Goal: Check status: Check status

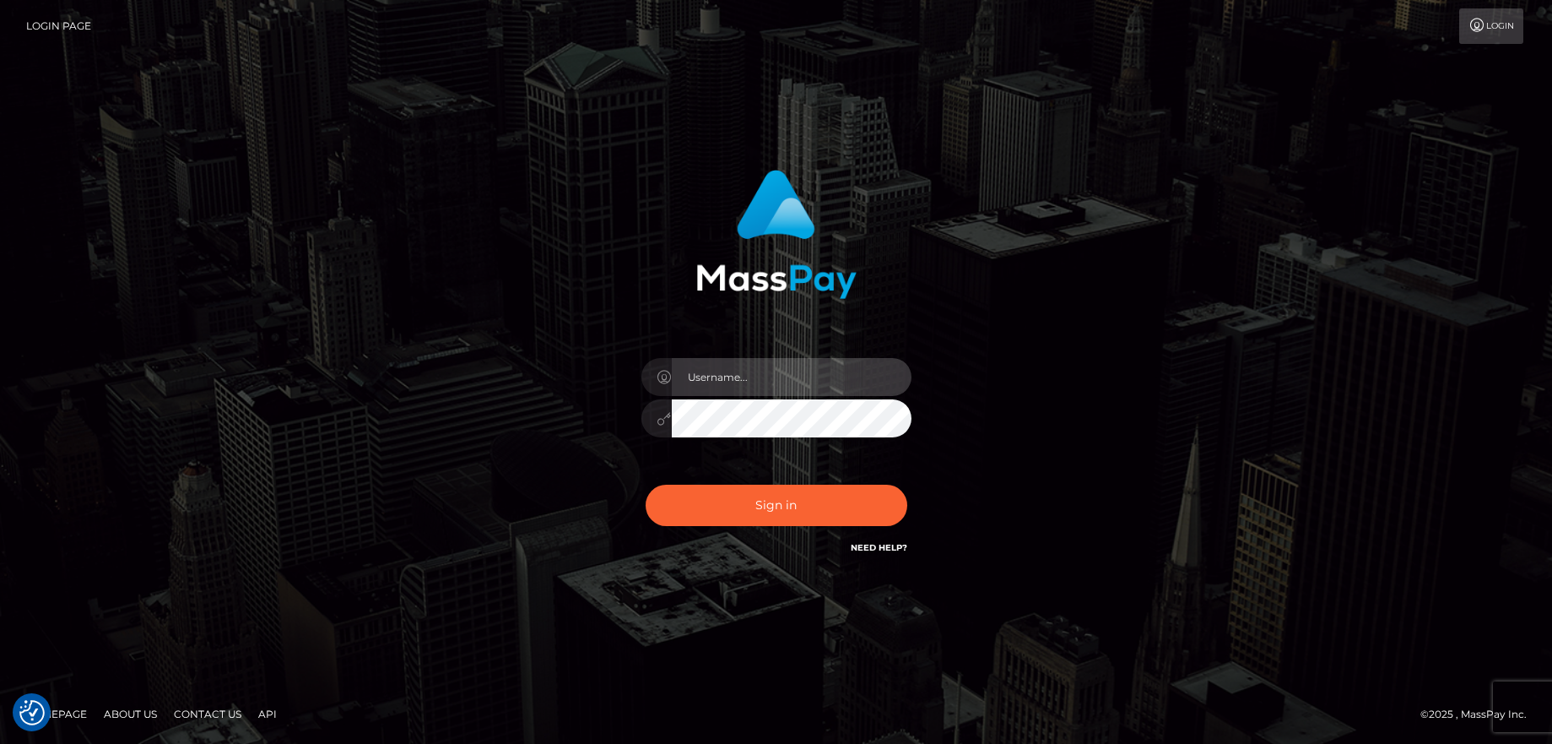
type input "balsaberisic"
click at [720, 549] on div "balsaberisic Sign in" at bounding box center [775, 363] width 443 height 413
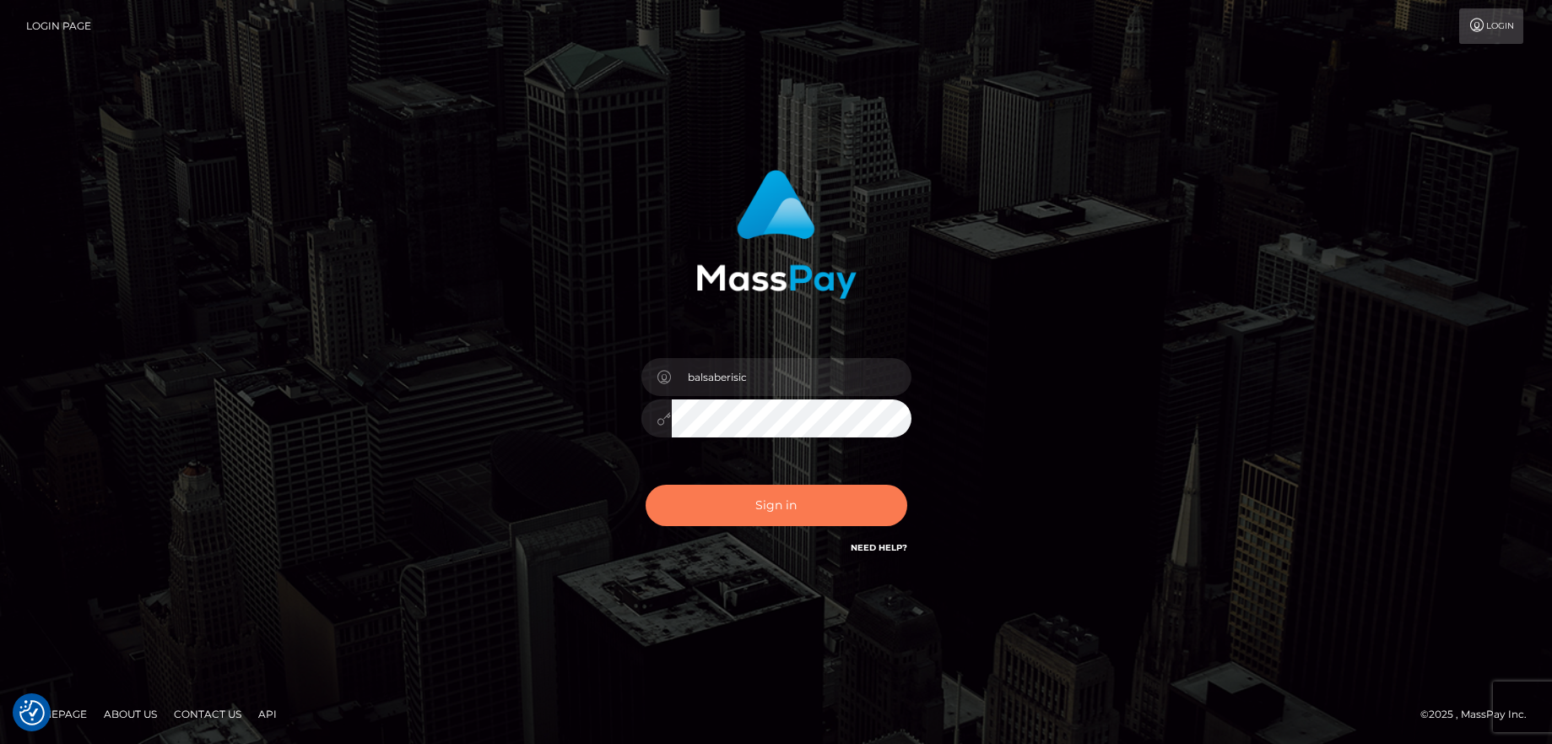
click at [722, 515] on button "Sign in" at bounding box center [777, 504] width 262 height 41
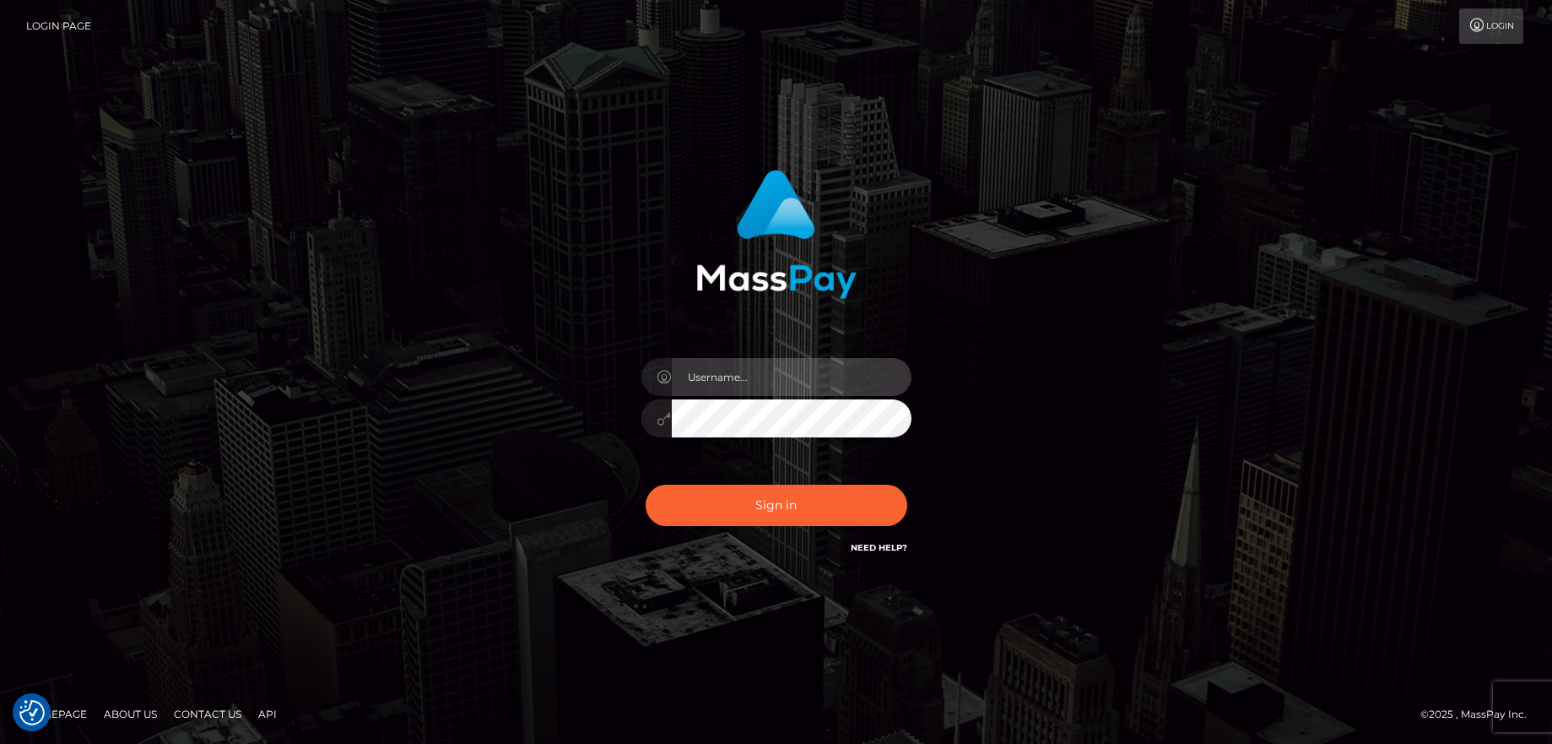
type input "balsaberisic"
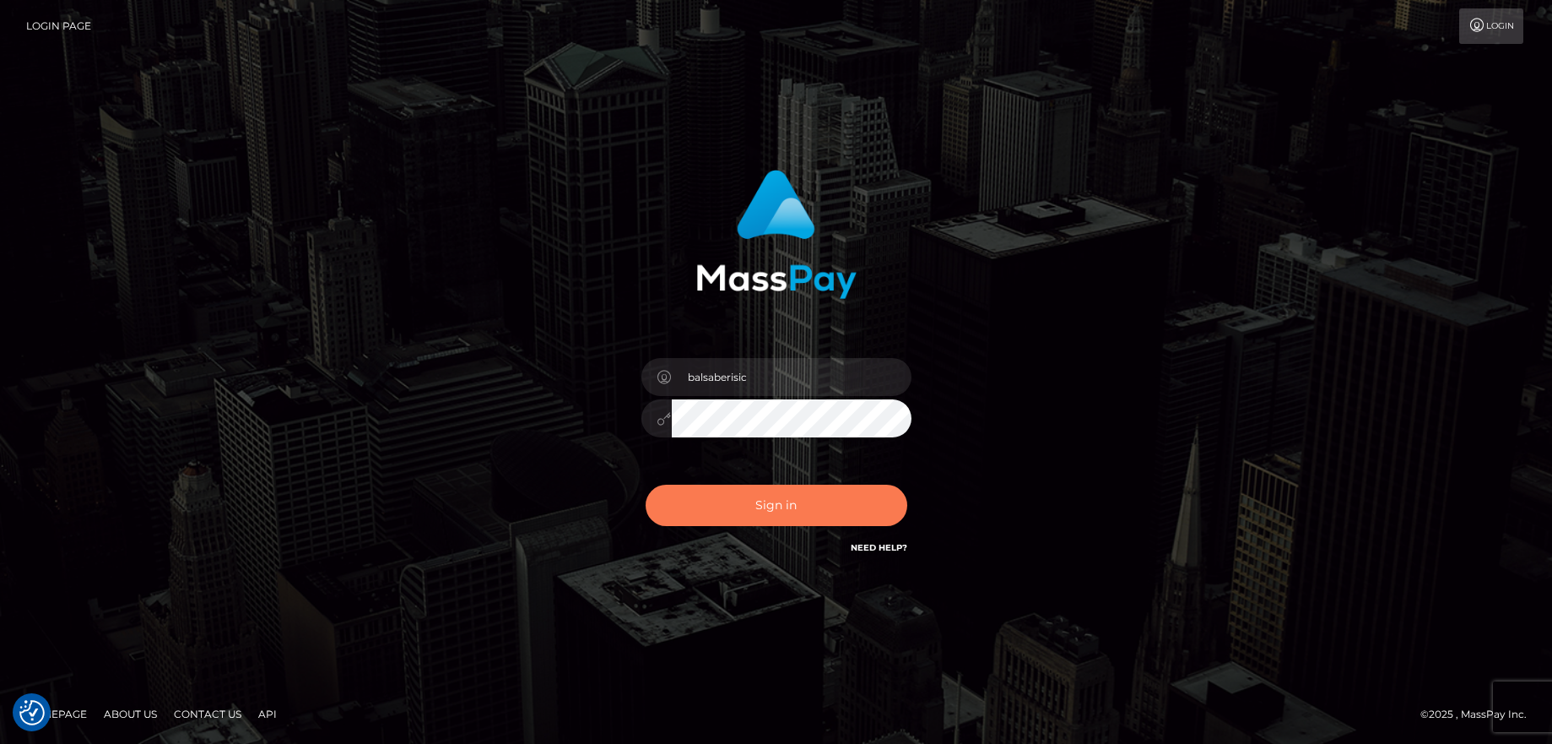
click at [722, 515] on button "Sign in" at bounding box center [777, 504] width 262 height 41
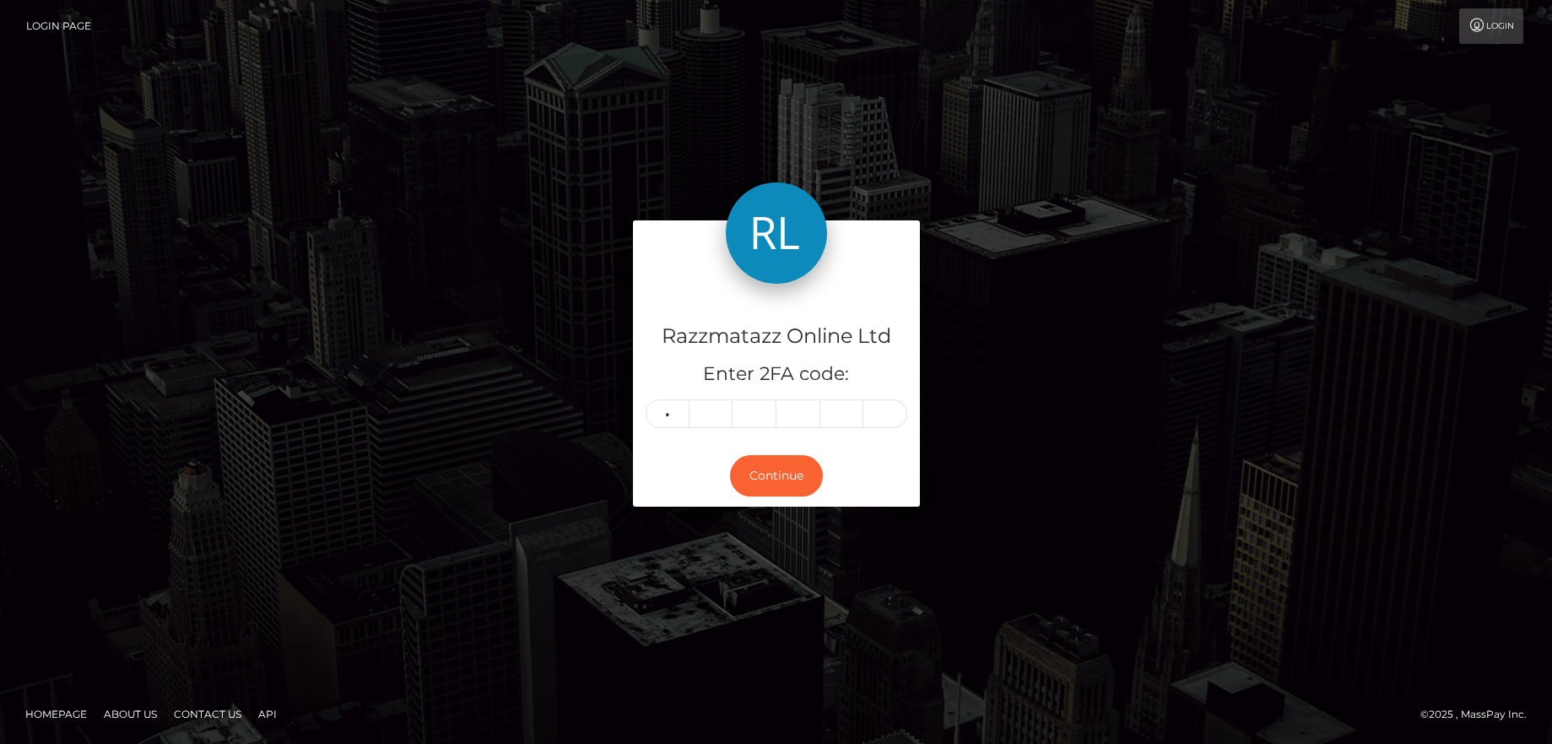
type input "1"
type input "3"
type input "7"
type input "2"
type input "7"
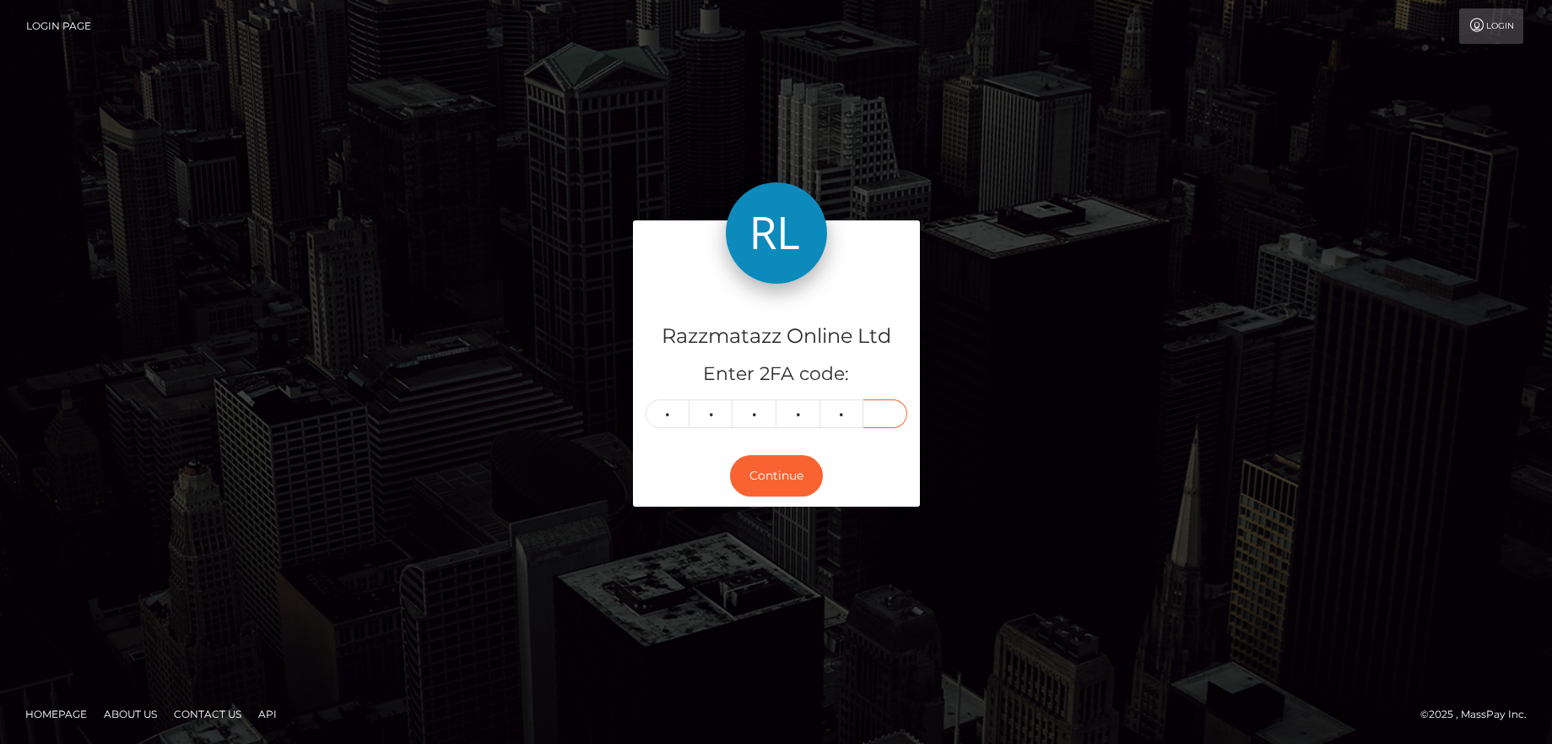
type input "2"
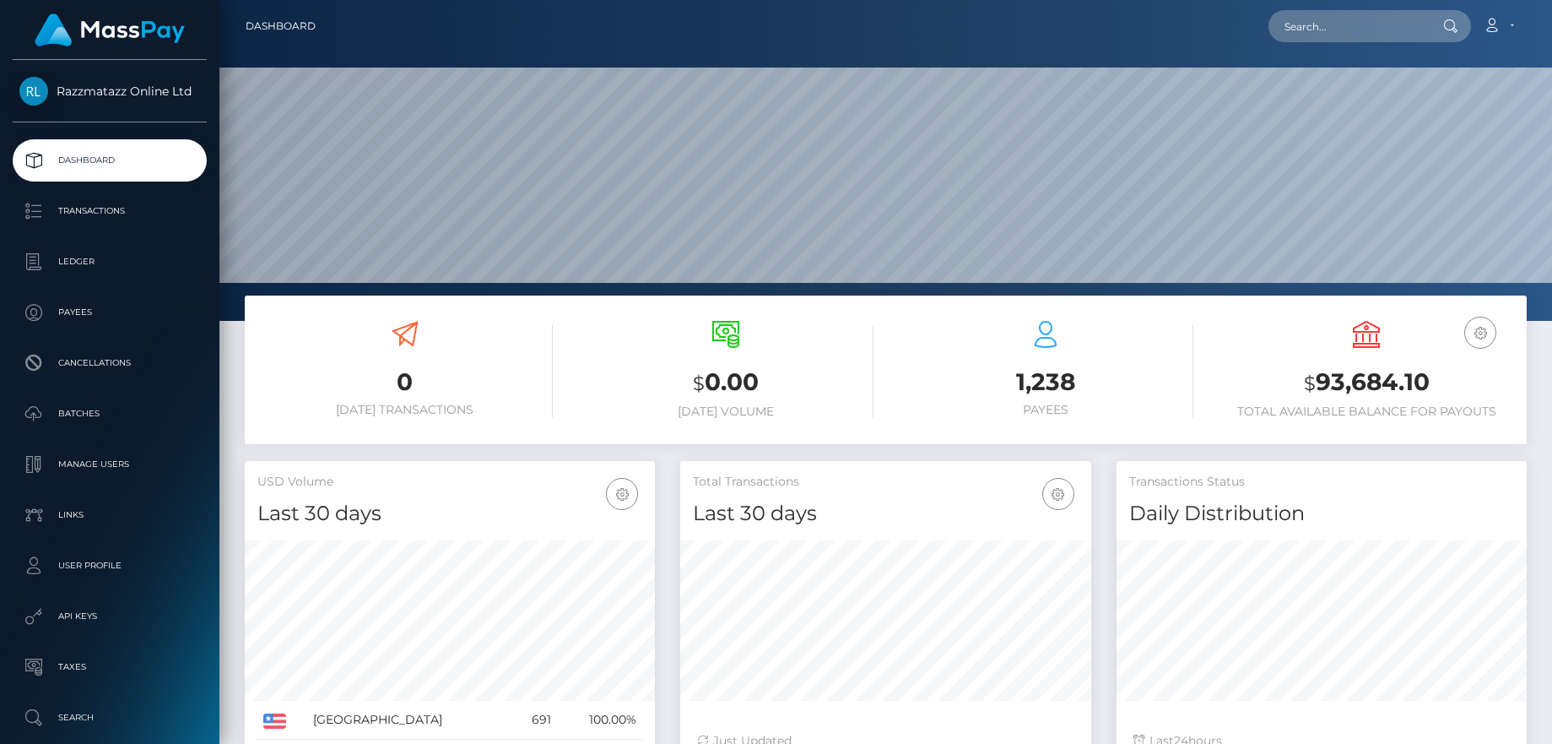
scroll to position [300, 411]
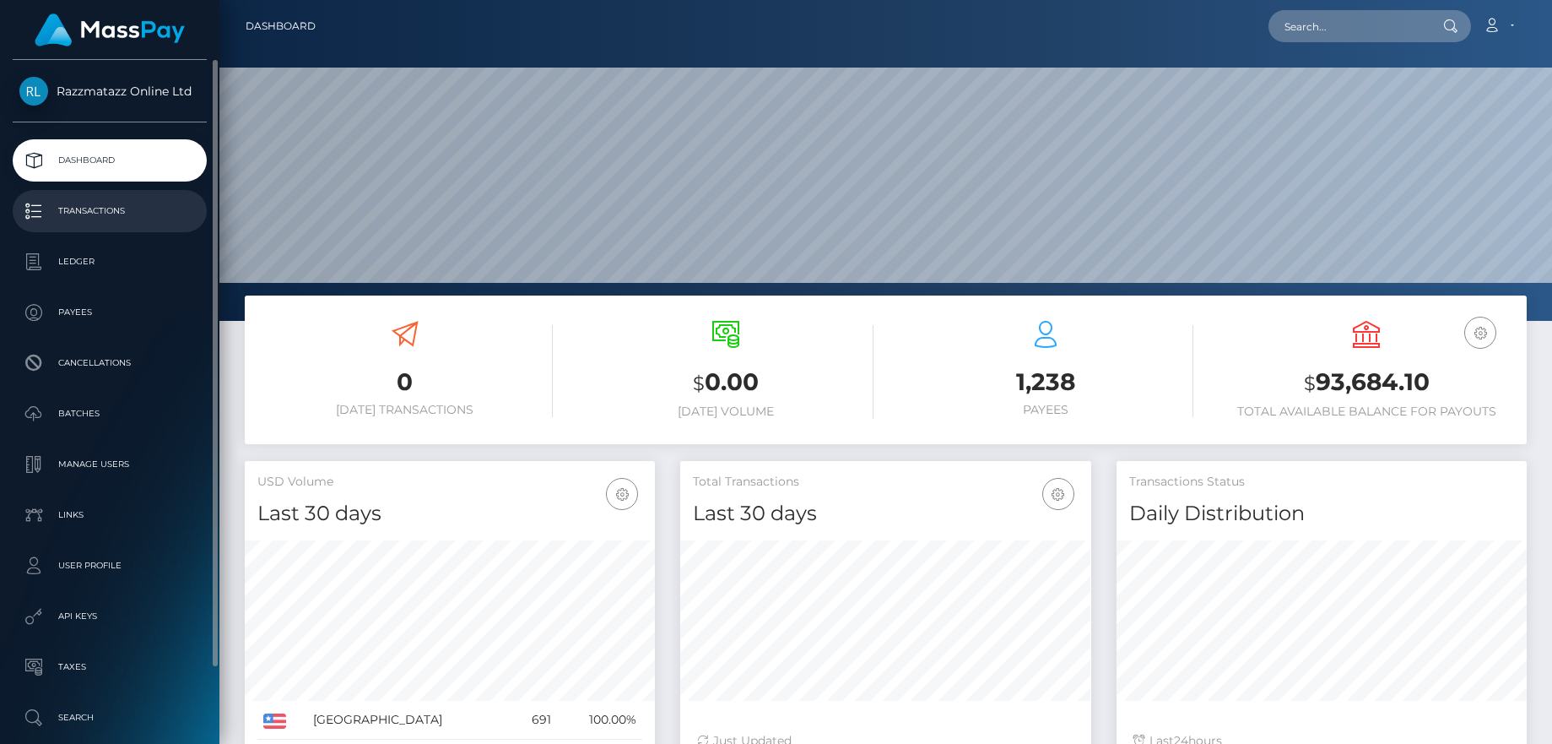
click at [106, 201] on p "Transactions" at bounding box center [109, 210] width 181 height 25
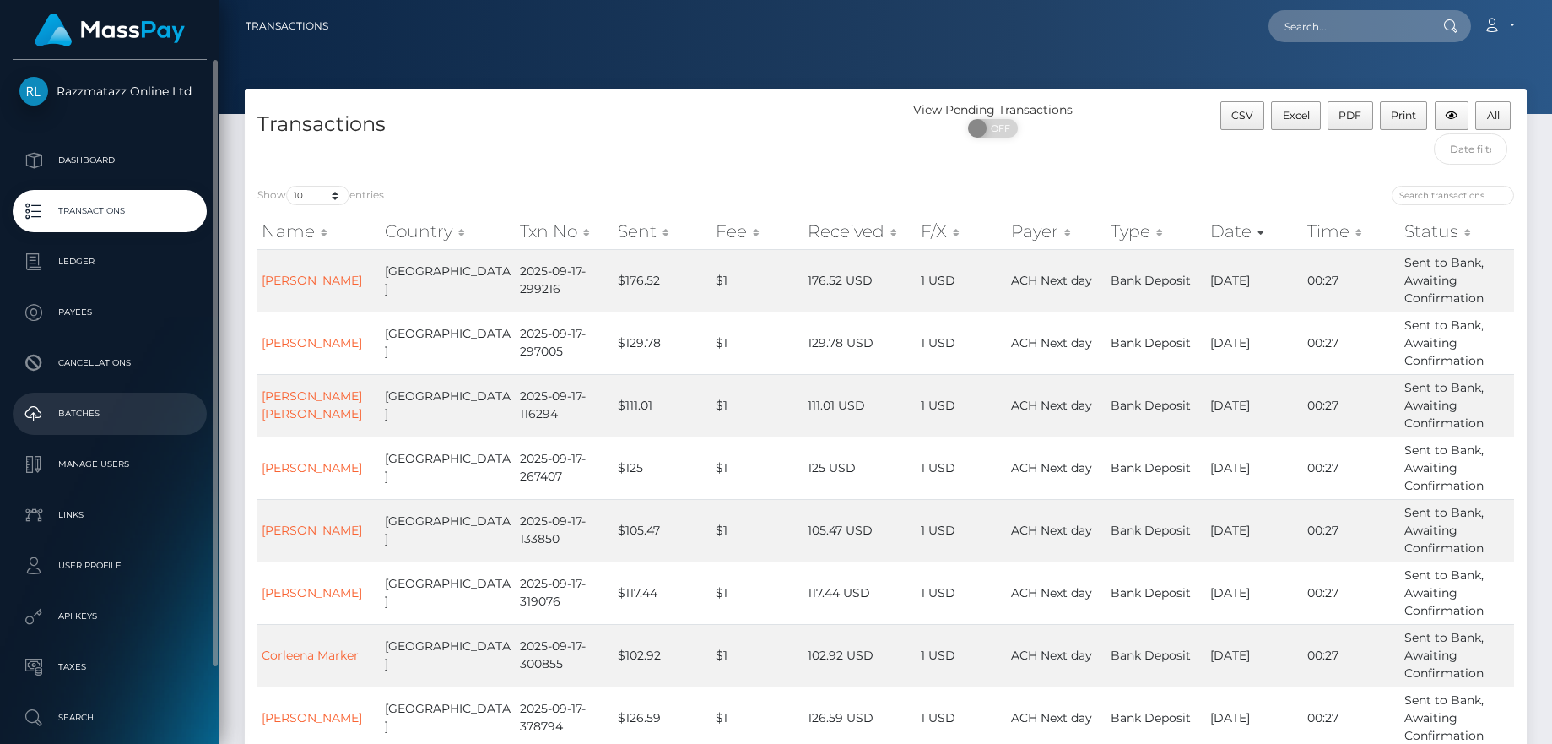
click at [143, 421] on p "Batches" at bounding box center [109, 413] width 181 height 25
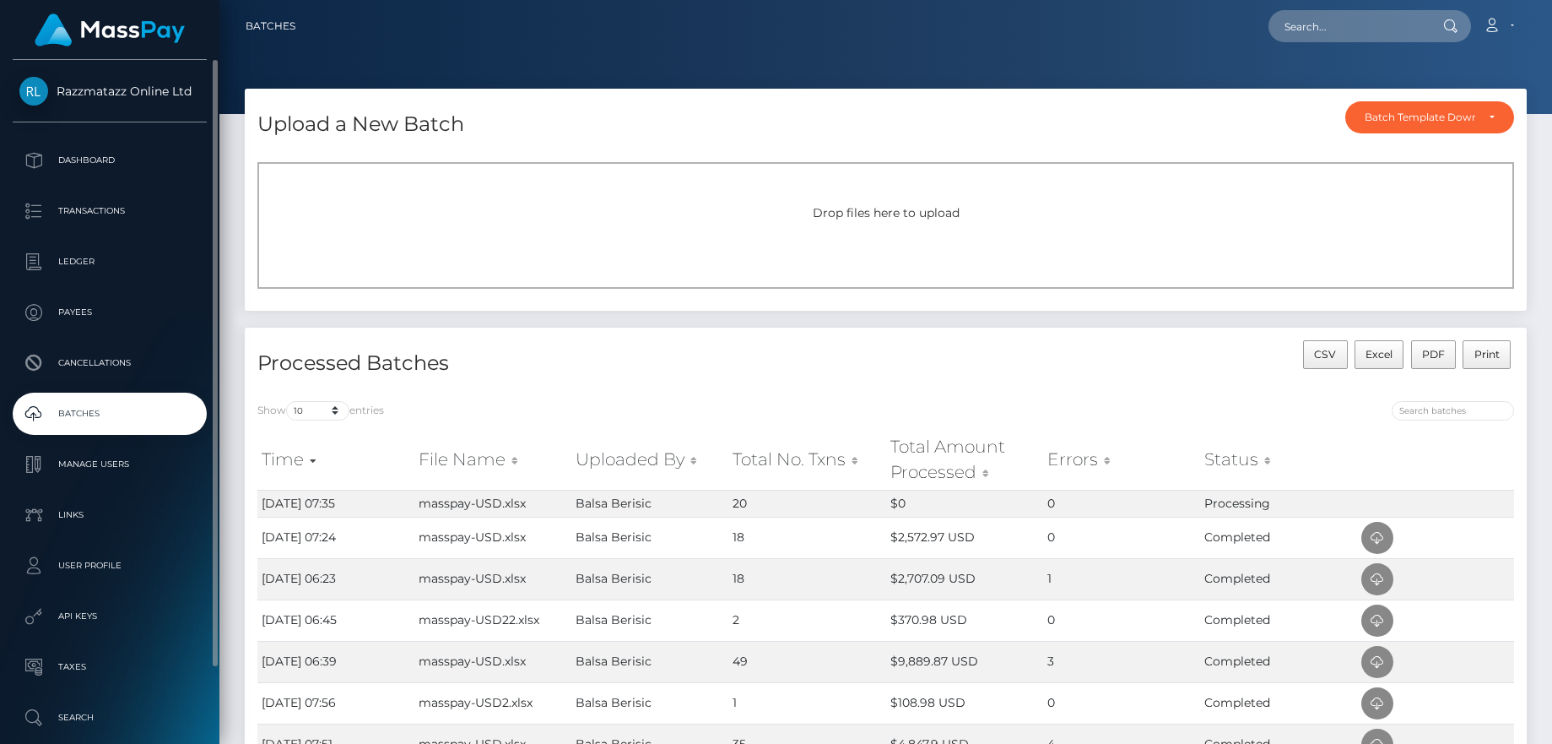
click at [149, 412] on p "Batches" at bounding box center [109, 413] width 181 height 25
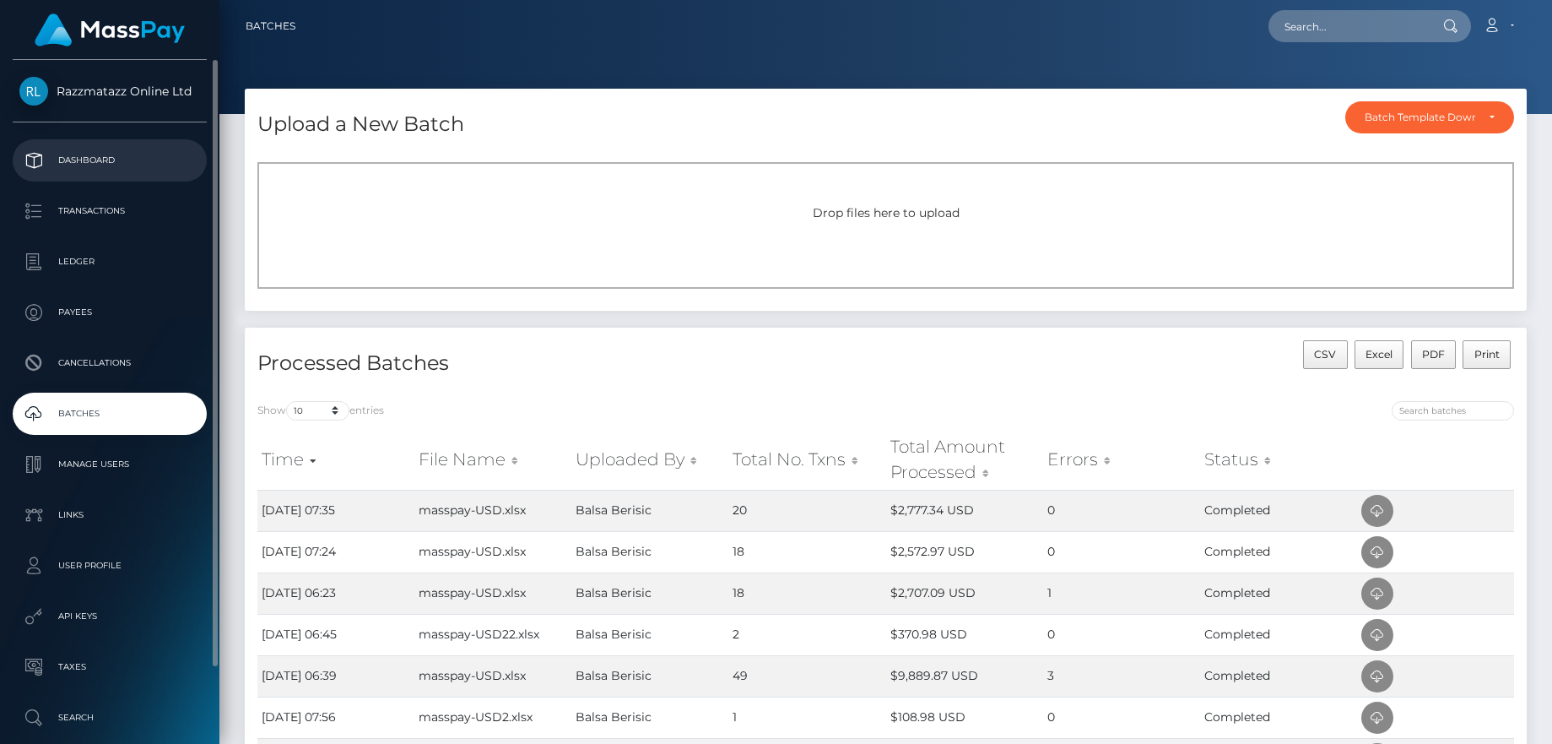
click at [116, 145] on link "Dashboard" at bounding box center [110, 160] width 194 height 42
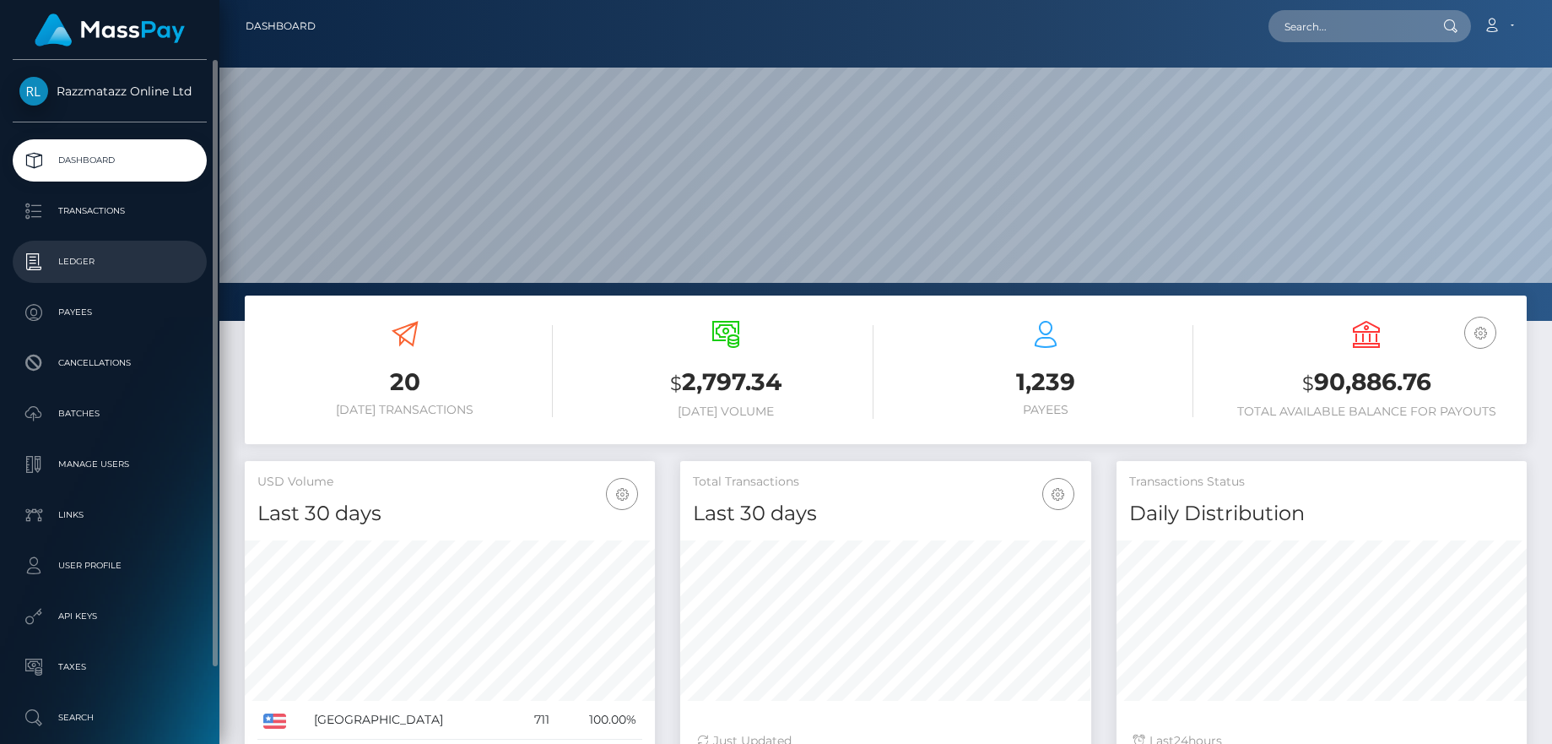
scroll to position [300, 411]
click at [100, 212] on p "Transactions" at bounding box center [109, 210] width 181 height 25
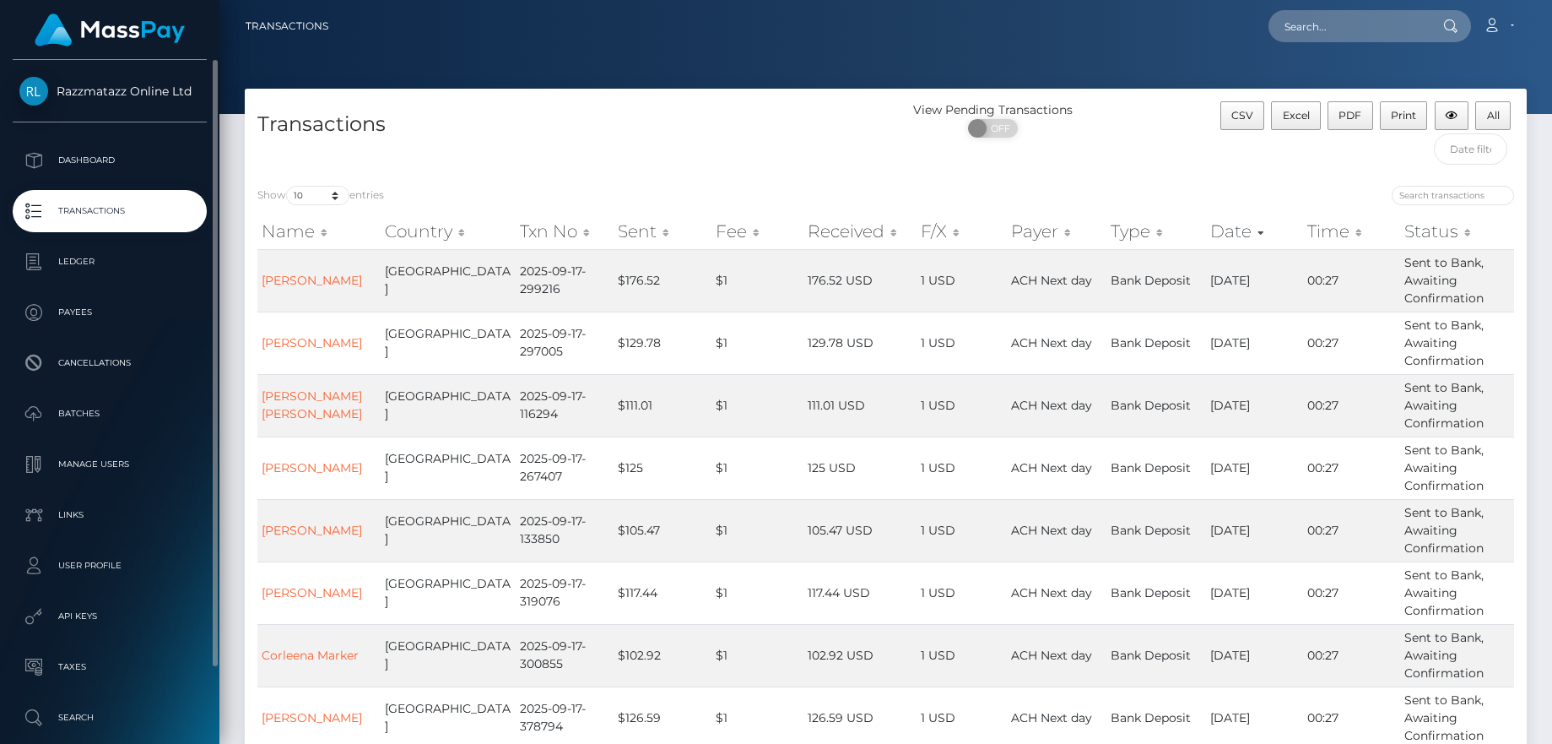
click at [104, 219] on p "Transactions" at bounding box center [109, 210] width 181 height 25
click at [111, 197] on link "Transactions" at bounding box center [110, 211] width 194 height 42
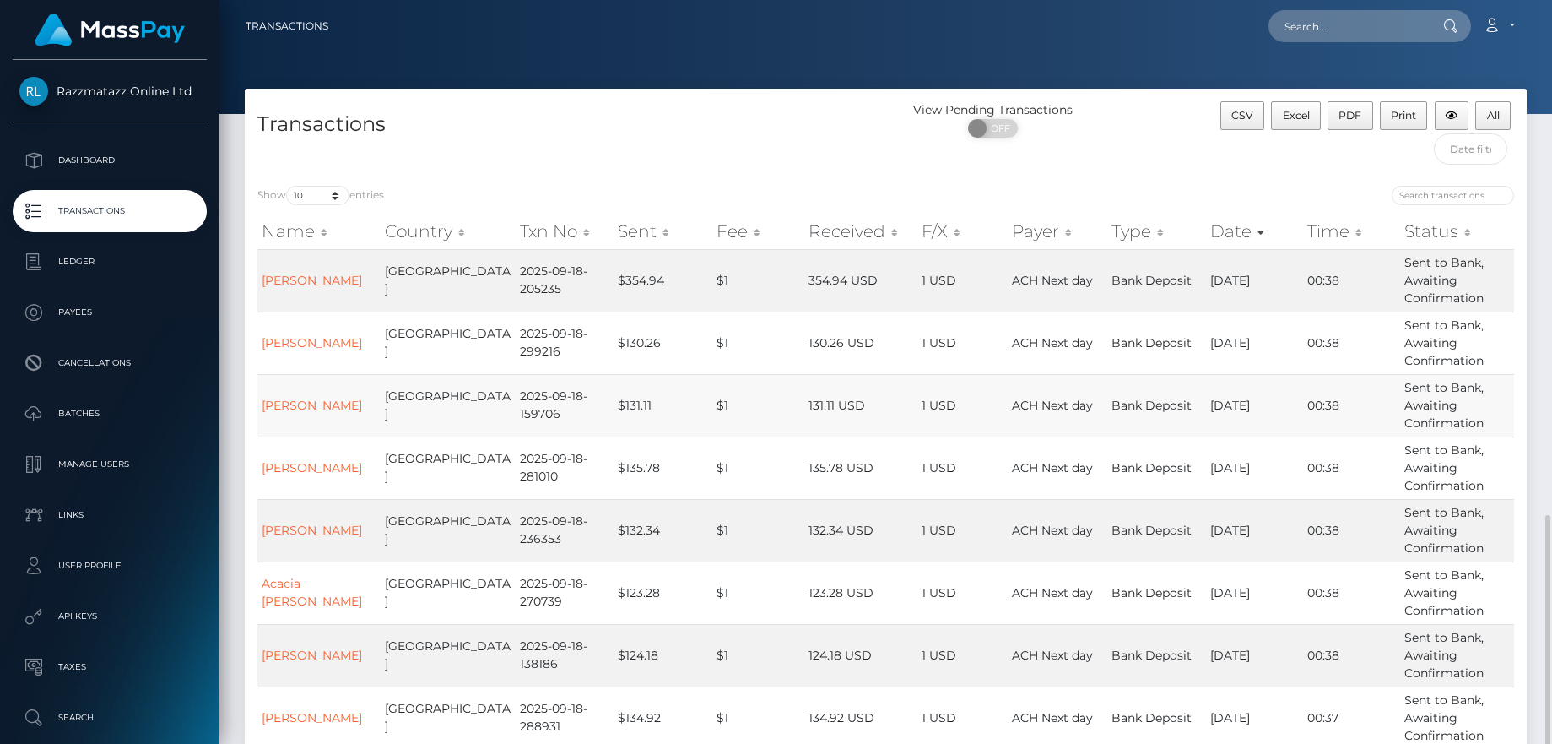
scroll to position [300, 0]
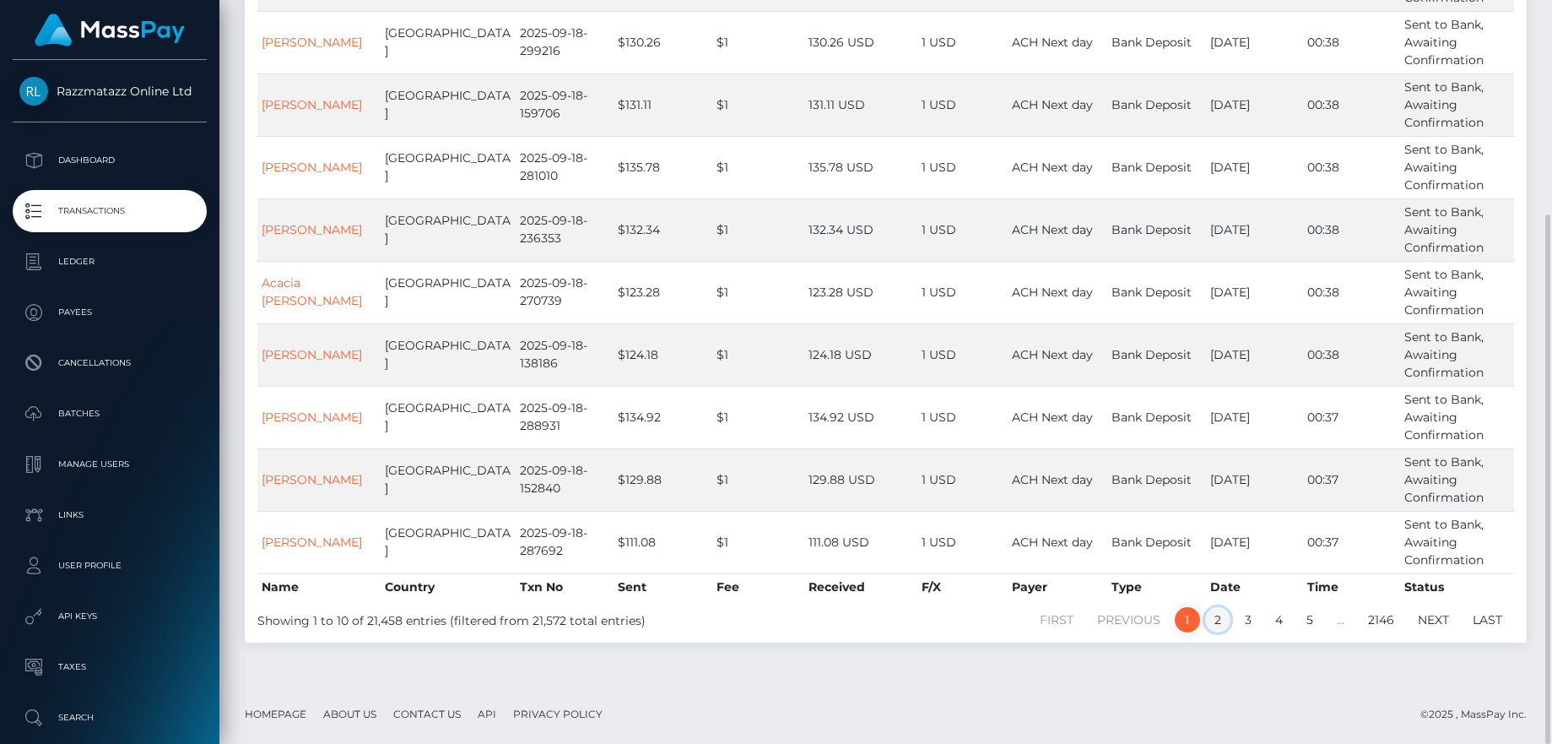
click at [1215, 620] on link "2" at bounding box center [1217, 619] width 25 height 25
click at [1178, 618] on link "1" at bounding box center [1187, 619] width 25 height 25
